Goal: Check status: Check status

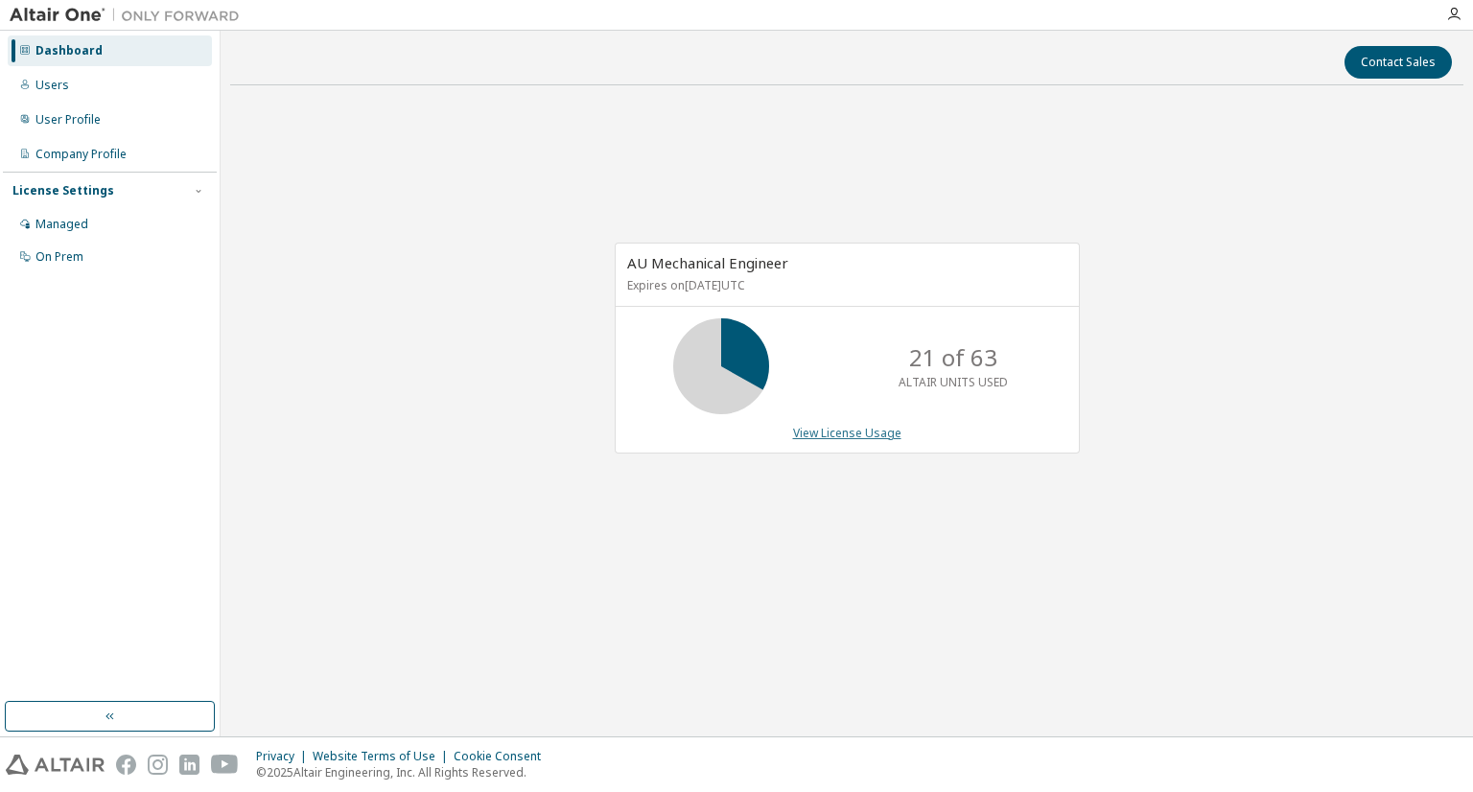
click at [860, 435] on link "View License Usage" at bounding box center [847, 433] width 108 height 16
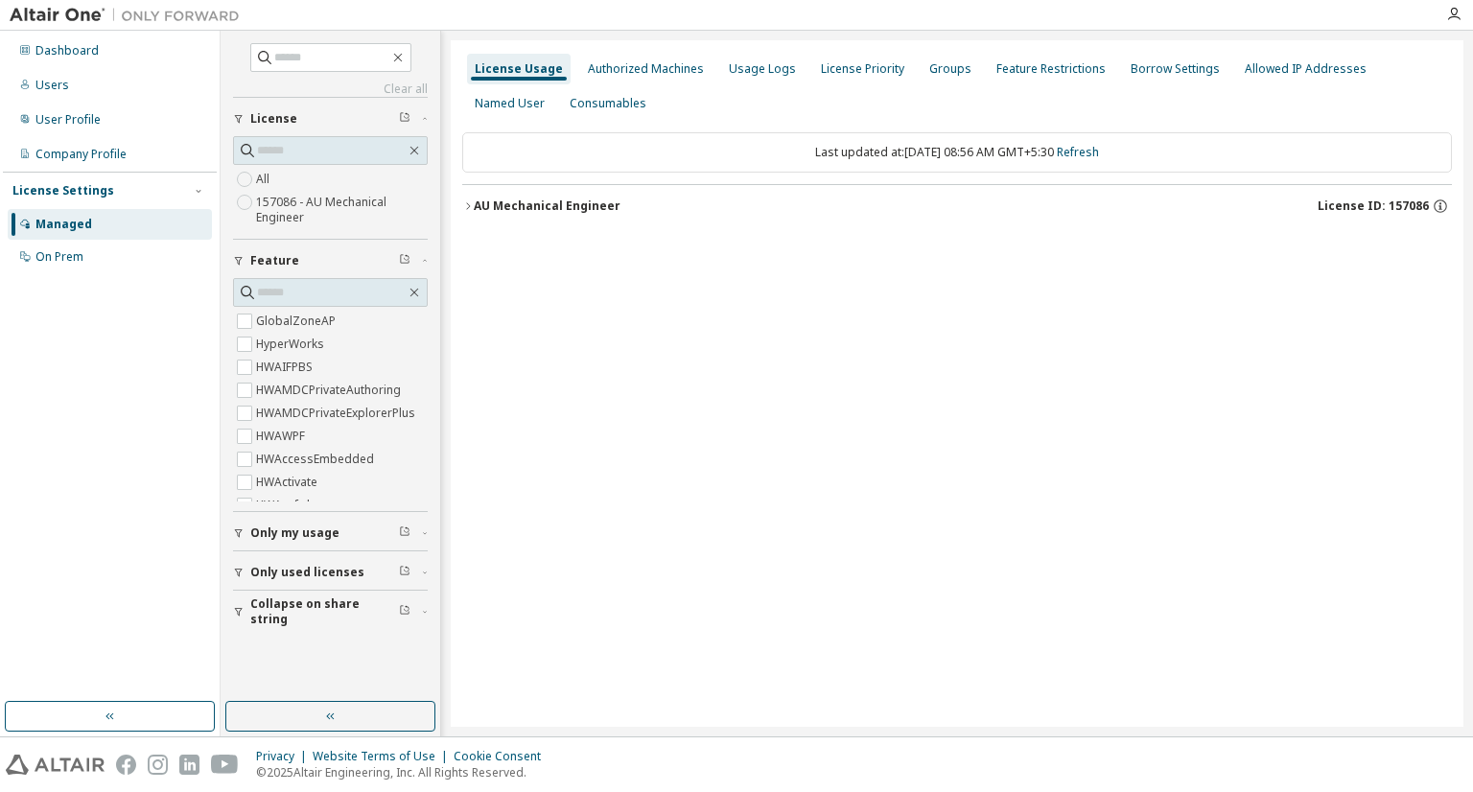
click at [564, 212] on div "AU Mechanical Engineer" at bounding box center [547, 206] width 147 height 15
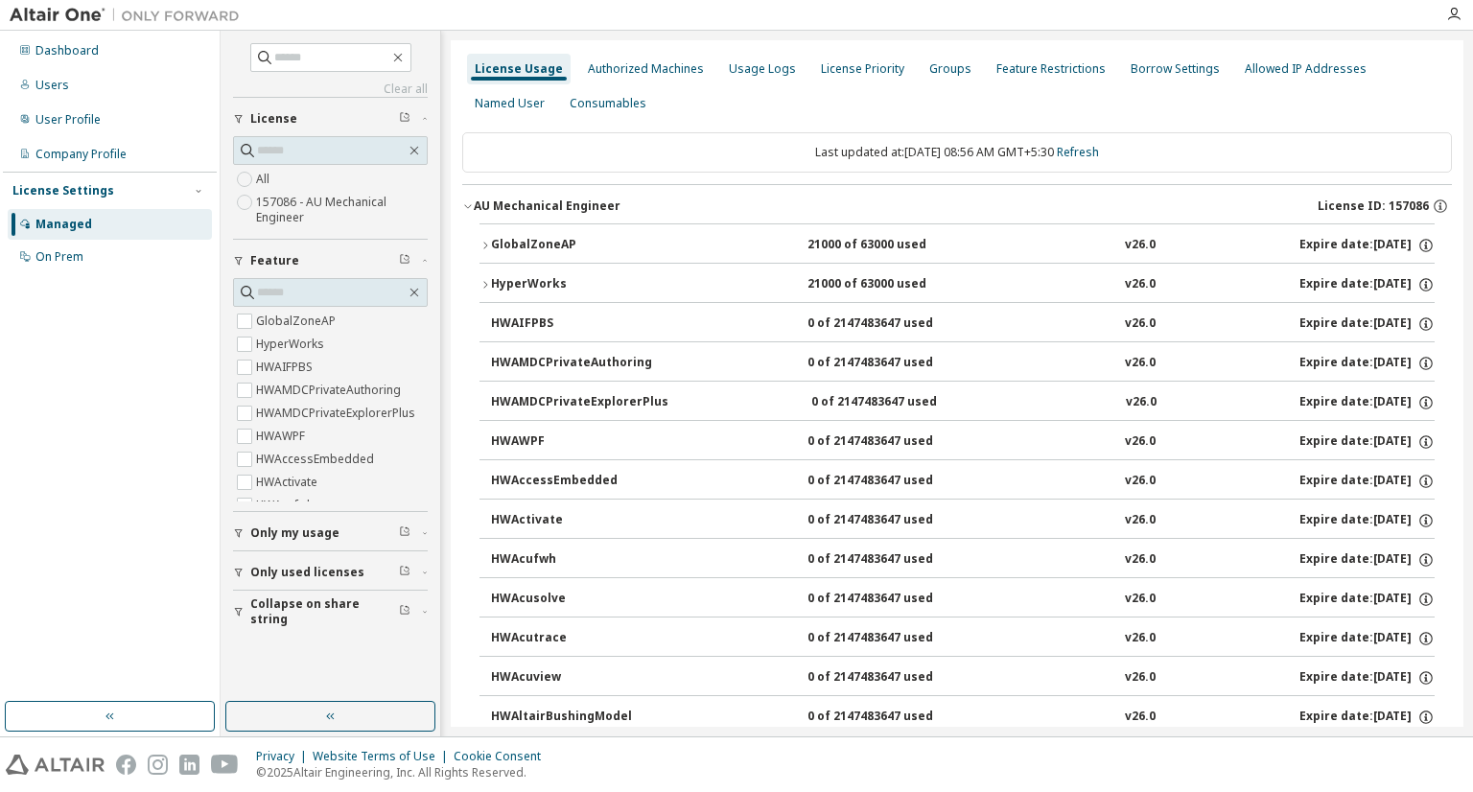
click at [574, 241] on div "GlobalZoneAP" at bounding box center [577, 245] width 173 height 17
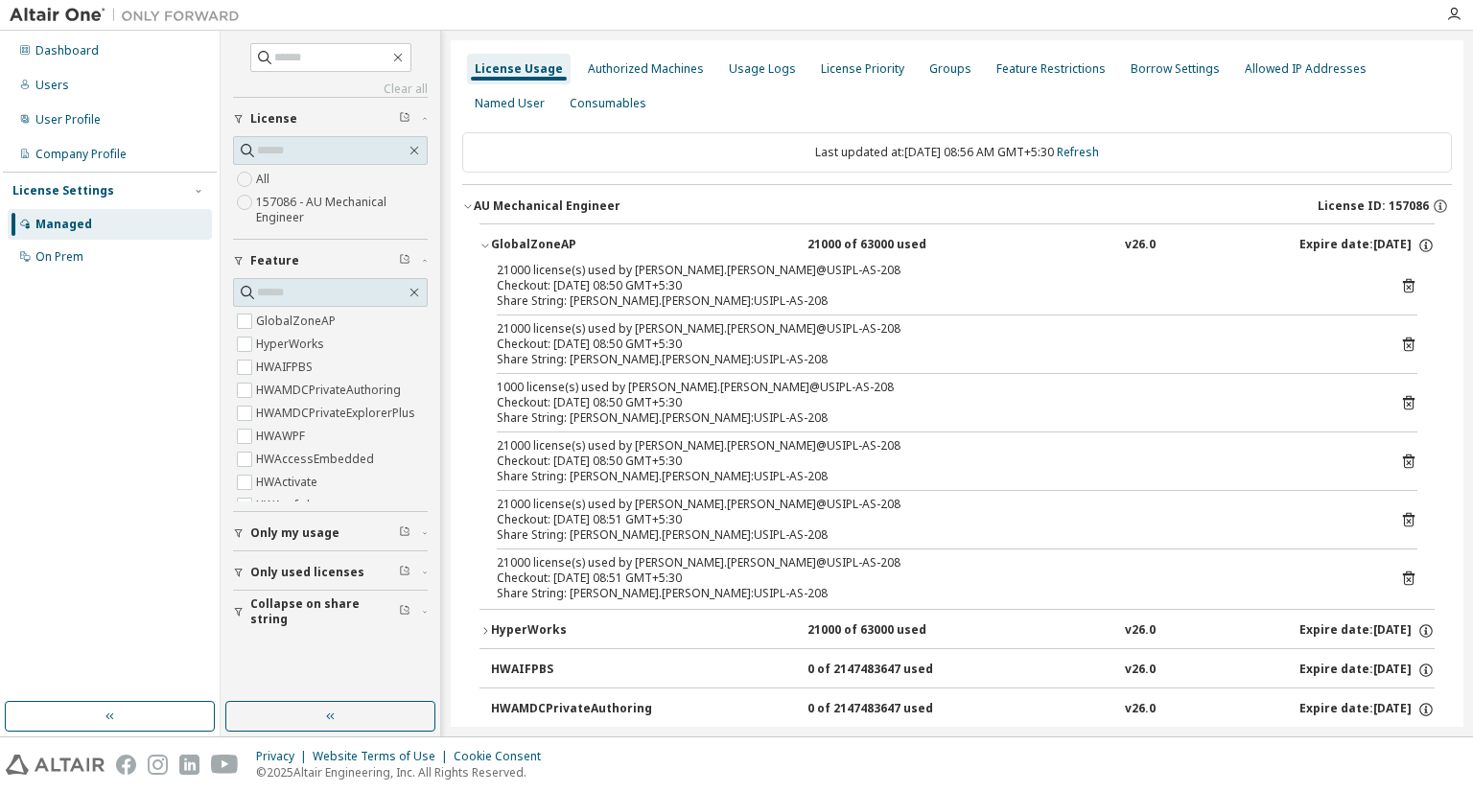
click at [574, 241] on div "GlobalZoneAP" at bounding box center [577, 245] width 173 height 17
